Goal: Information Seeking & Learning: Learn about a topic

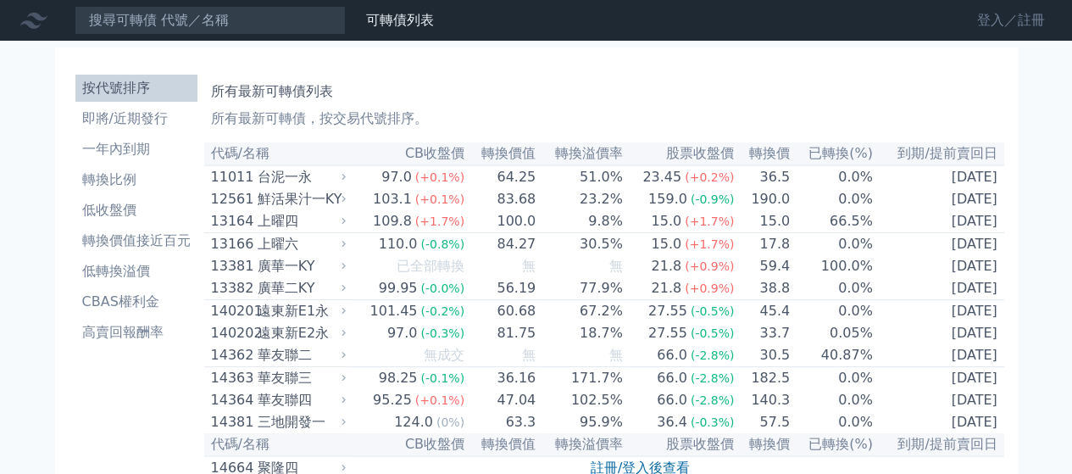
click at [1005, 20] on link "登入／註冊" at bounding box center [1011, 20] width 95 height 27
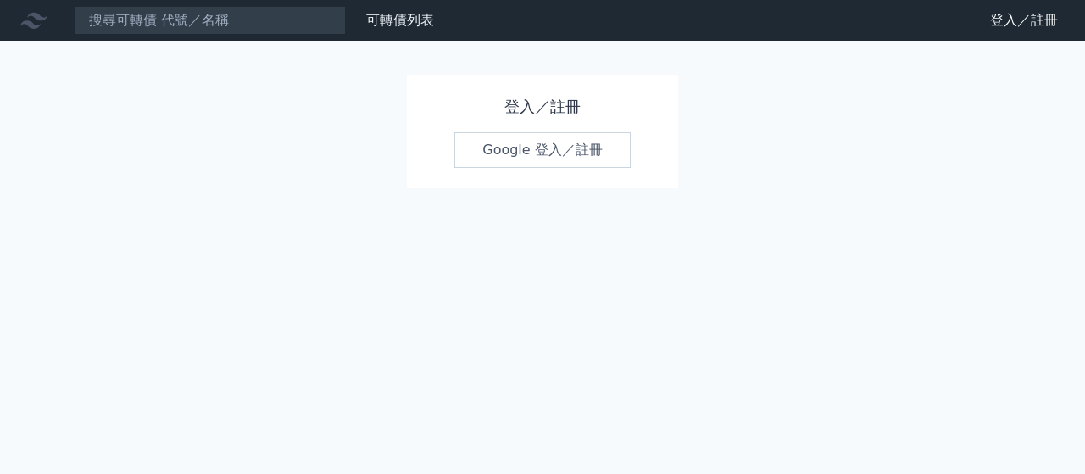
click at [515, 147] on link "Google 登入／註冊" at bounding box center [542, 150] width 176 height 36
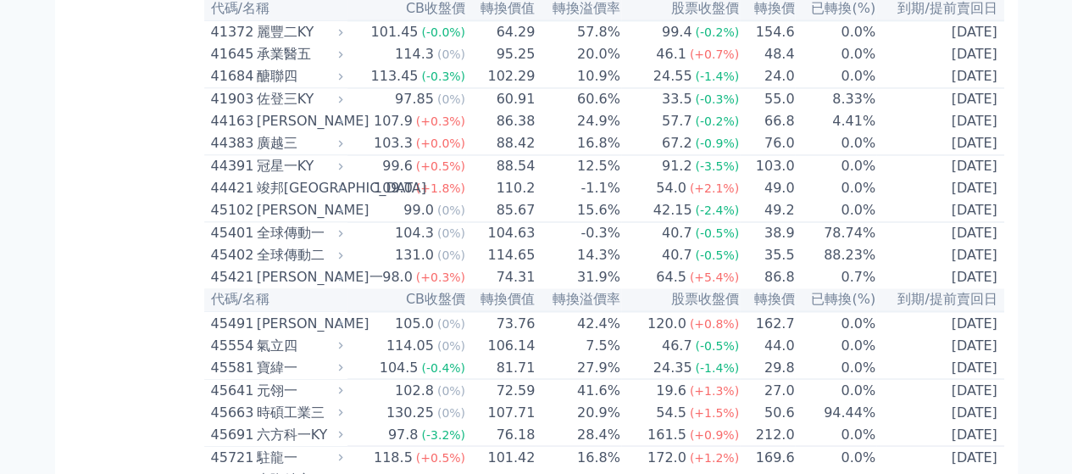
scroll to position [4548, 0]
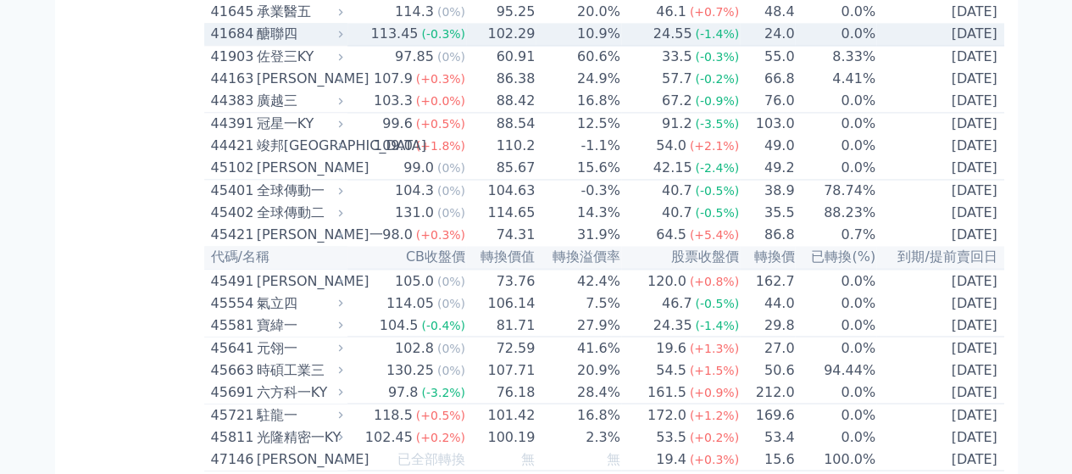
click at [297, 44] on div "醣聯四" at bounding box center [298, 34] width 83 height 20
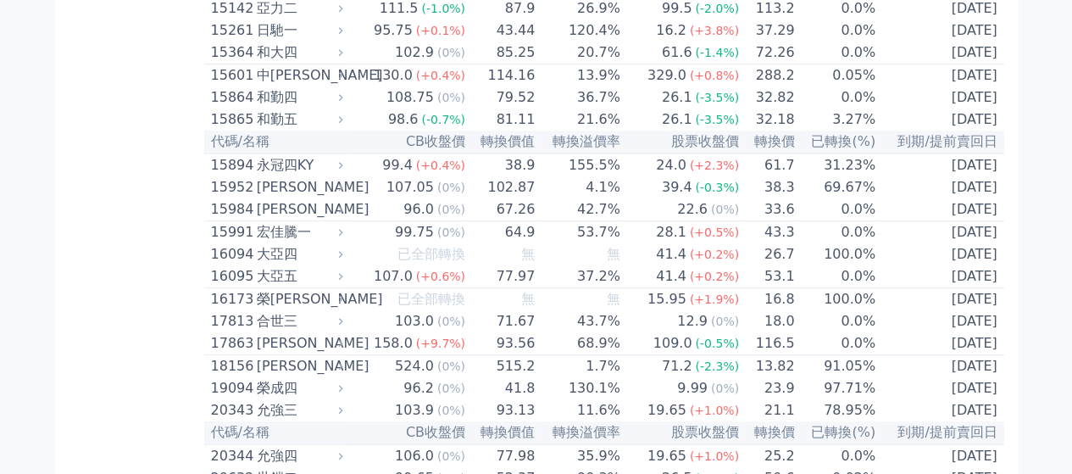
scroll to position [0, 0]
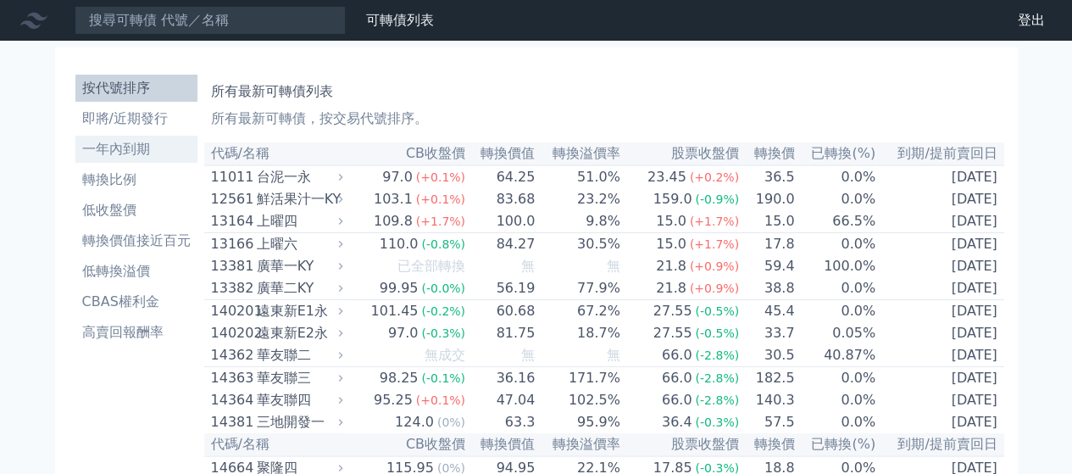
click at [115, 148] on li "一年內到期" at bounding box center [136, 149] width 122 height 20
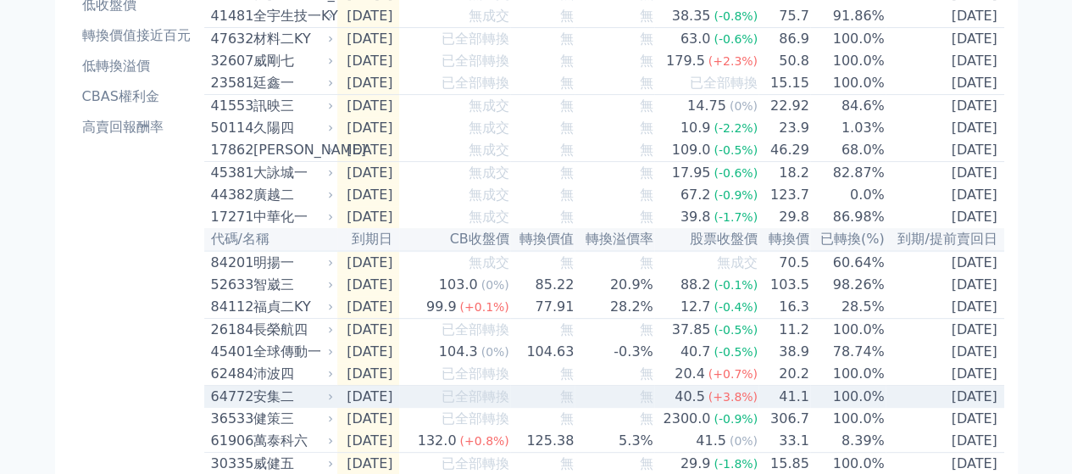
scroll to position [197, 0]
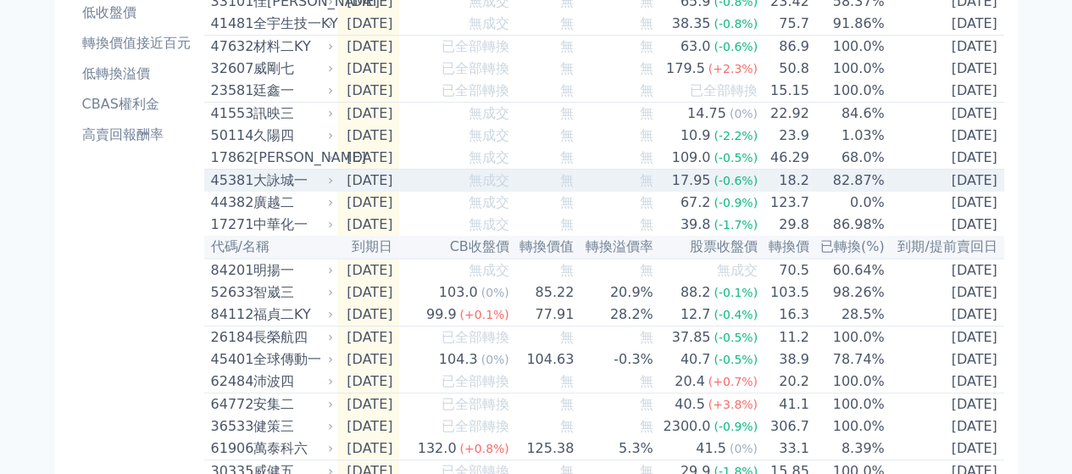
click at [309, 191] on div "大詠城一" at bounding box center [291, 180] width 77 height 20
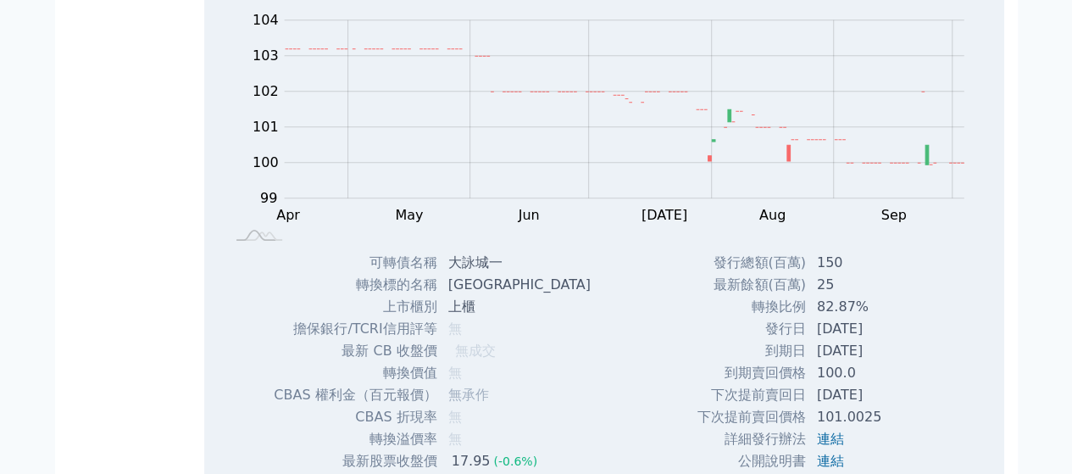
scroll to position [593, 0]
